Goal: Find contact information: Find contact information

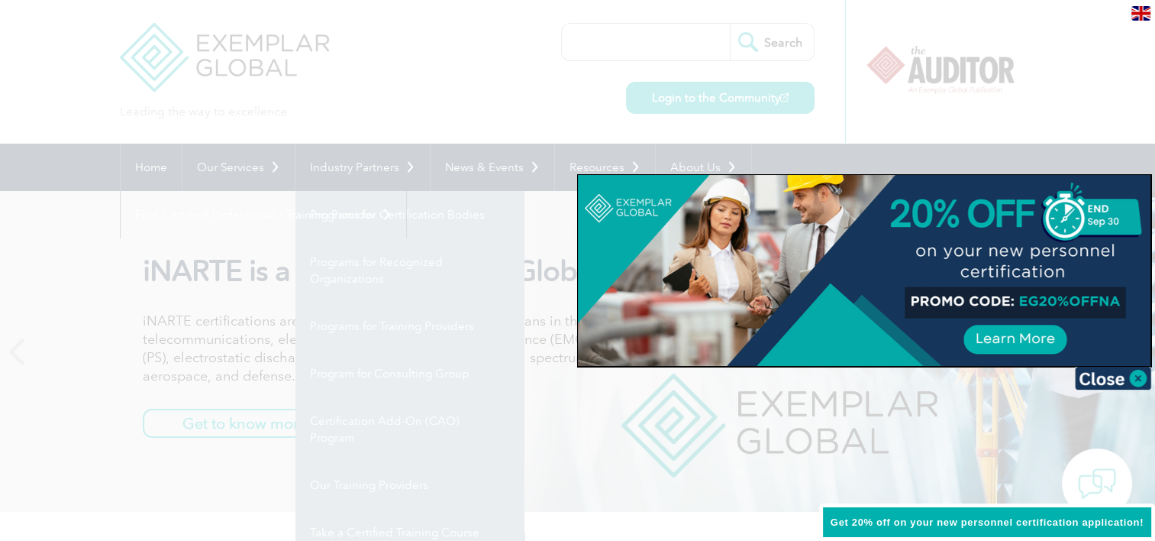
click at [956, 89] on div at bounding box center [577, 270] width 1155 height 541
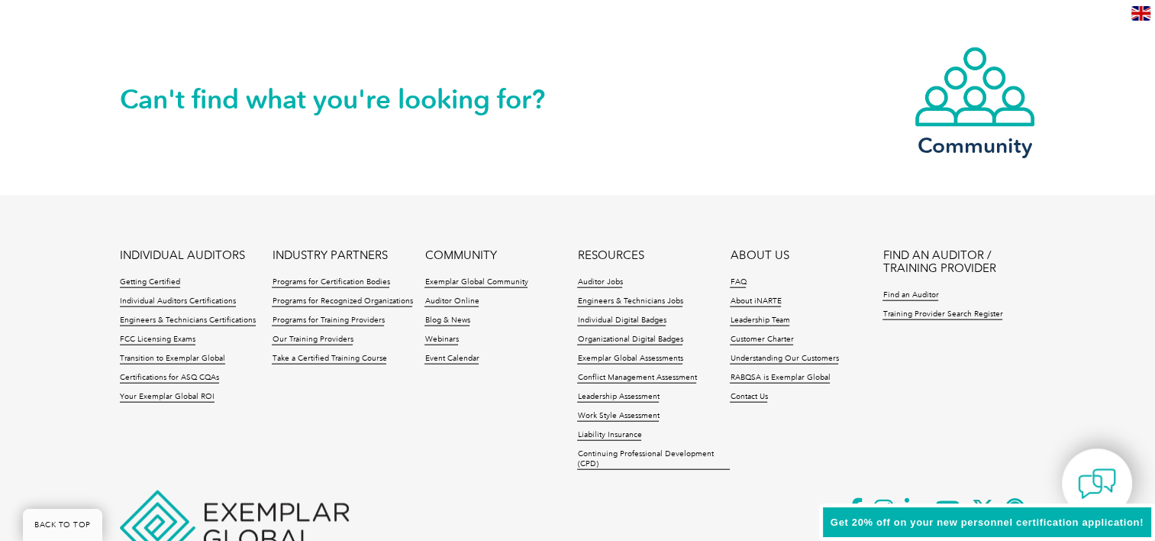
scroll to position [3642, 0]
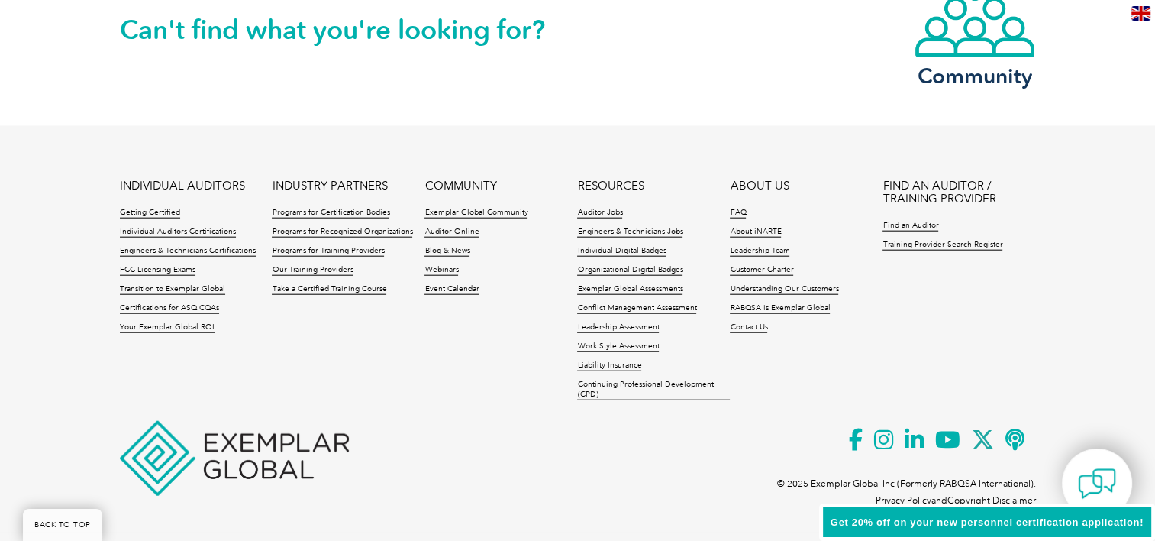
click at [736, 428] on p at bounding box center [578, 308] width 916 height 258
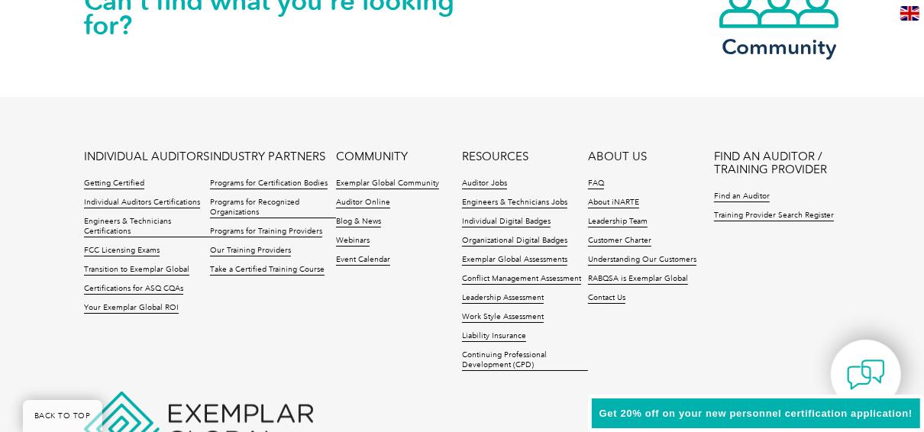
scroll to position [3654, 0]
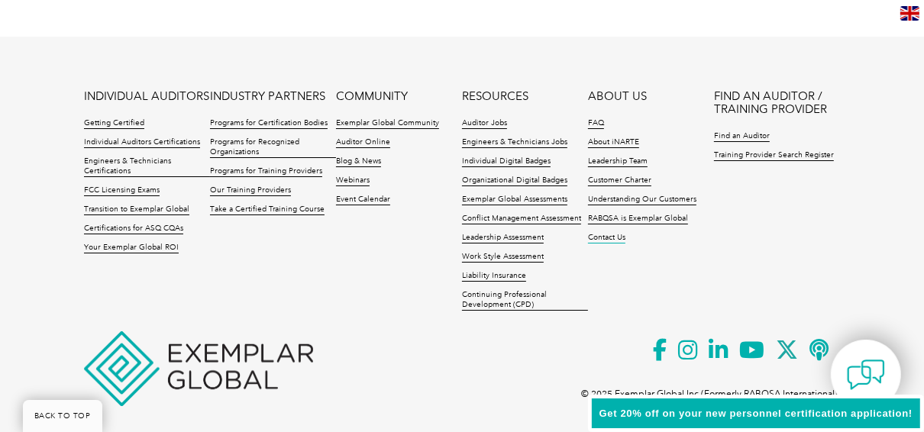
click at [609, 233] on link "Contact Us" at bounding box center [606, 238] width 37 height 11
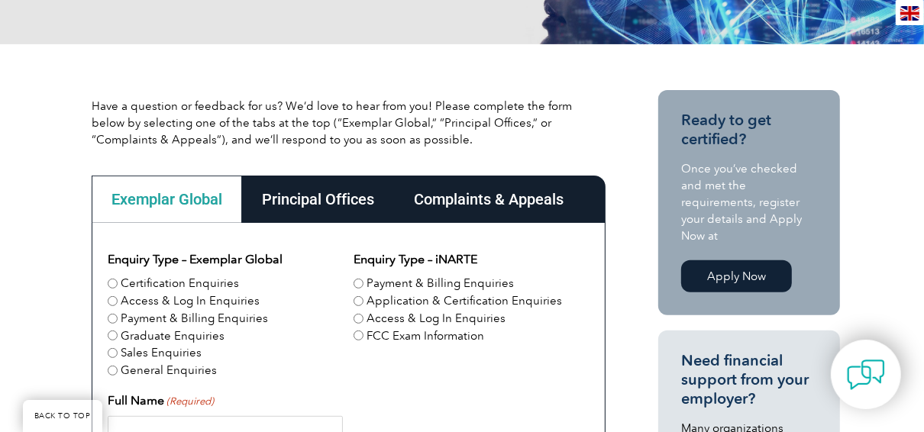
scroll to position [328, 0]
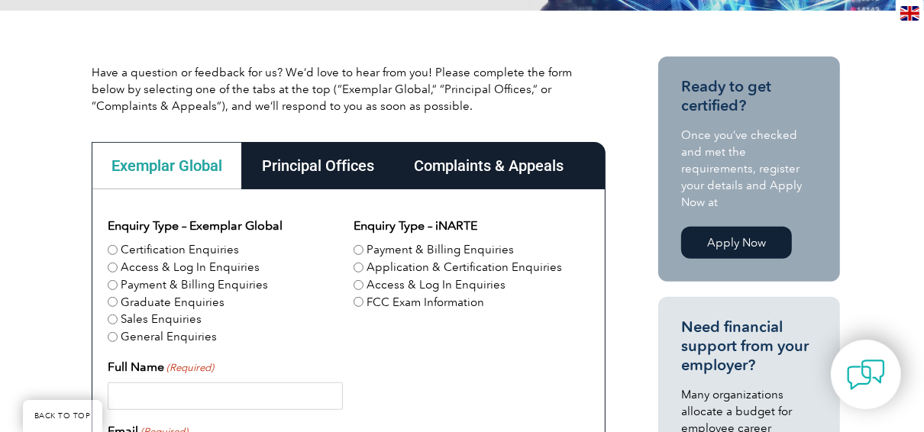
click at [328, 179] on div "Principal Offices" at bounding box center [318, 165] width 152 height 47
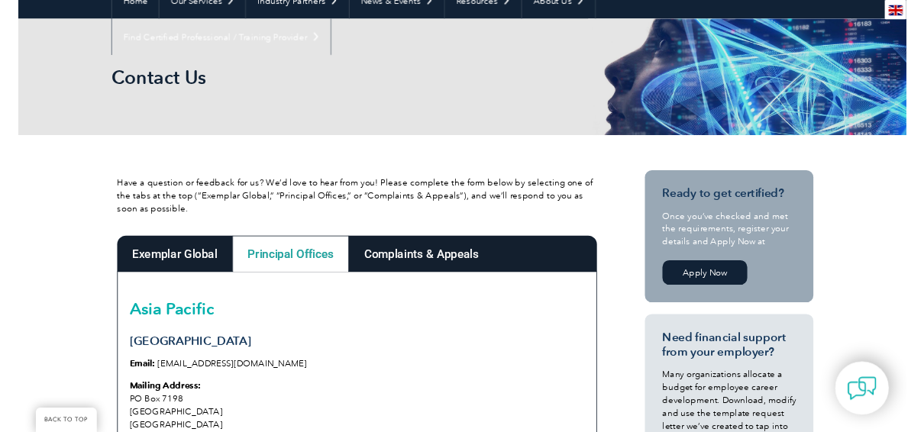
scroll to position [0, 0]
